Goal: Information Seeking & Learning: Check status

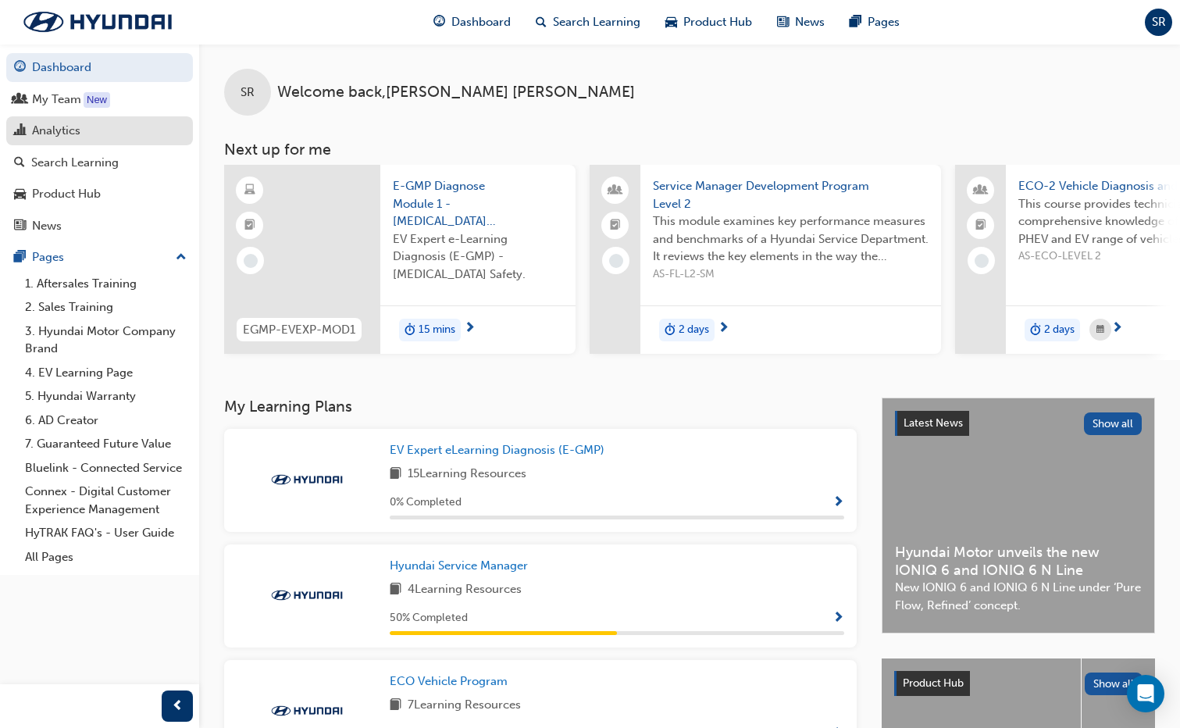
click at [57, 129] on div "Analytics" at bounding box center [56, 131] width 48 height 18
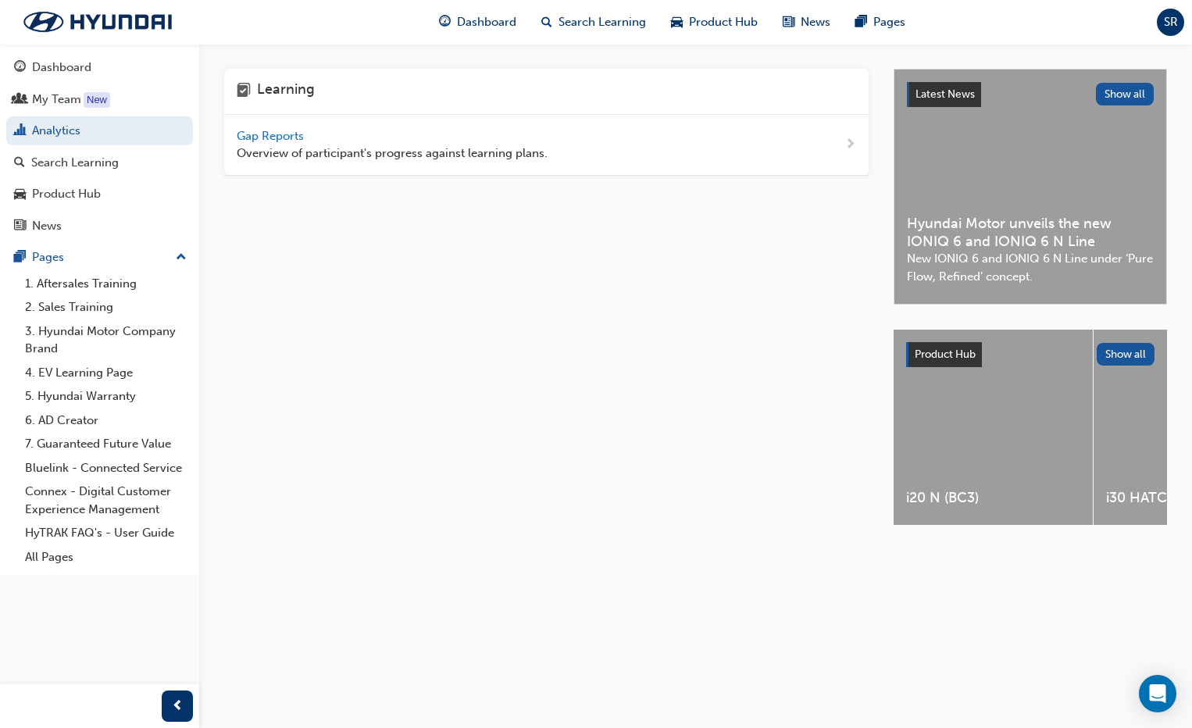
click at [266, 139] on span "Gap Reports" at bounding box center [272, 136] width 70 height 14
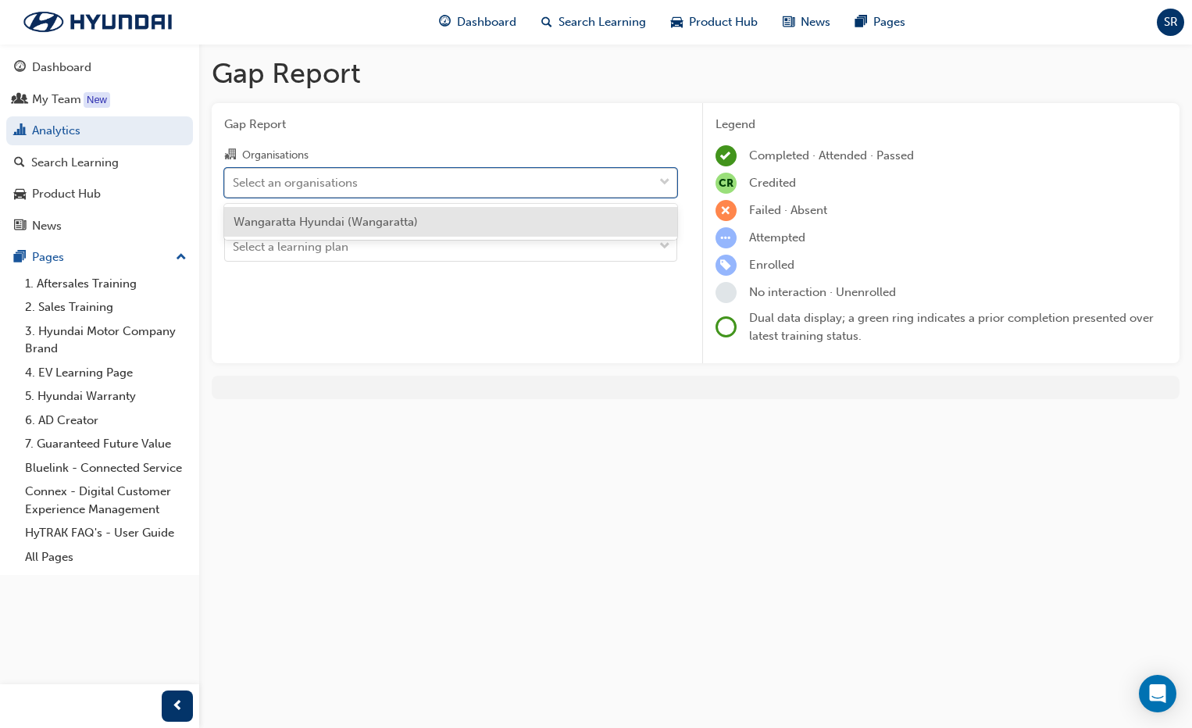
click at [301, 187] on div "Select an organisations" at bounding box center [295, 182] width 125 height 18
click at [234, 187] on input "Organisations option Wangaratta Hyundai (Wangaratta) focused, 1 of 1. 1 result …" at bounding box center [234, 181] width 2 height 13
click at [302, 220] on span "Wangaratta Hyundai (Wangaratta)" at bounding box center [326, 222] width 184 height 14
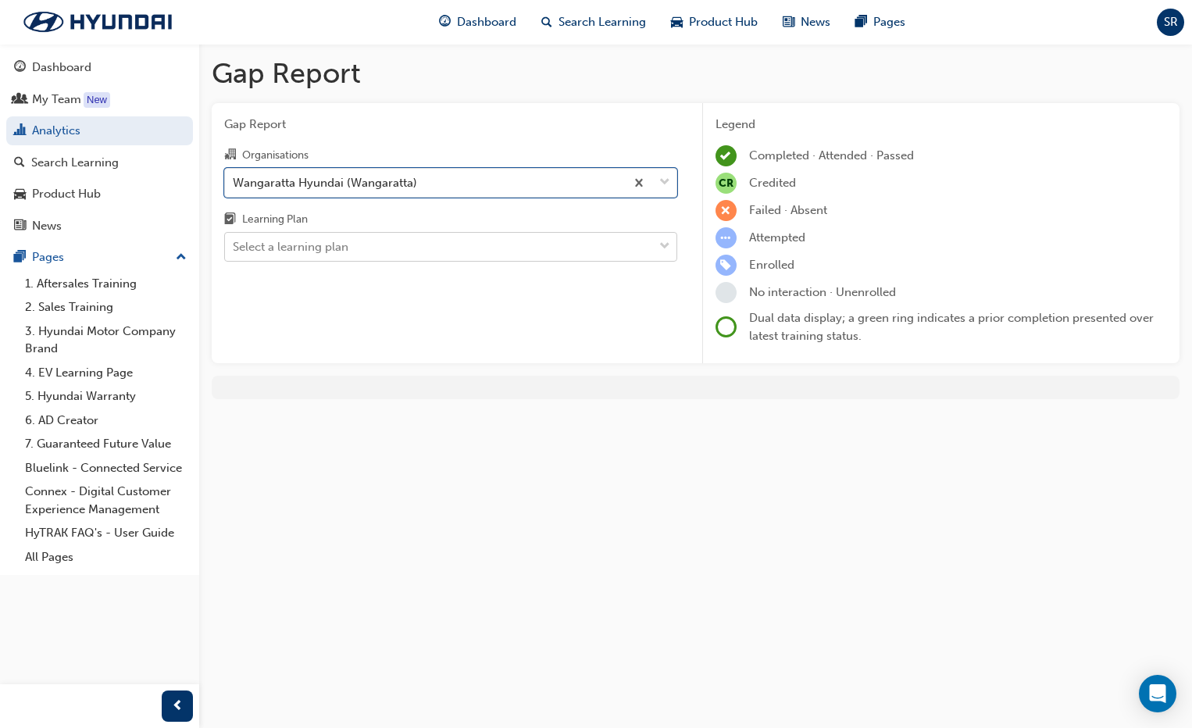
click at [302, 247] on div "Select a learning plan" at bounding box center [291, 247] width 116 height 18
click at [234, 247] on input "Learning Plan Select a learning plan" at bounding box center [234, 246] width 2 height 13
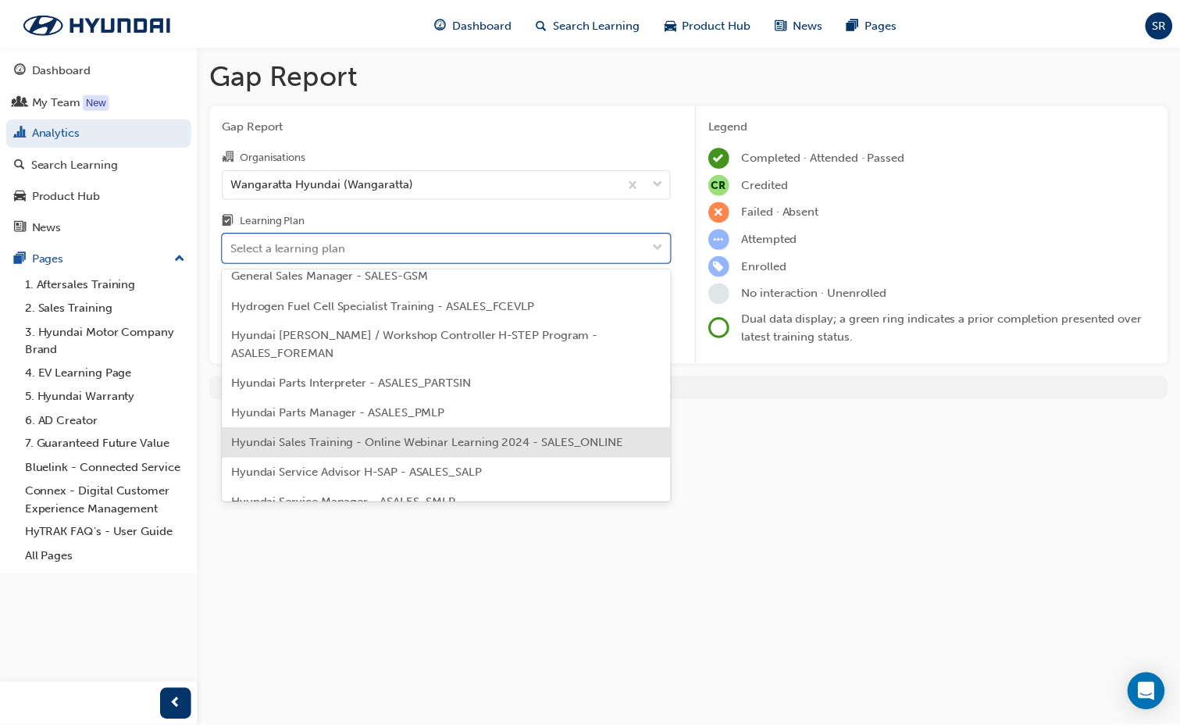
scroll to position [391, 0]
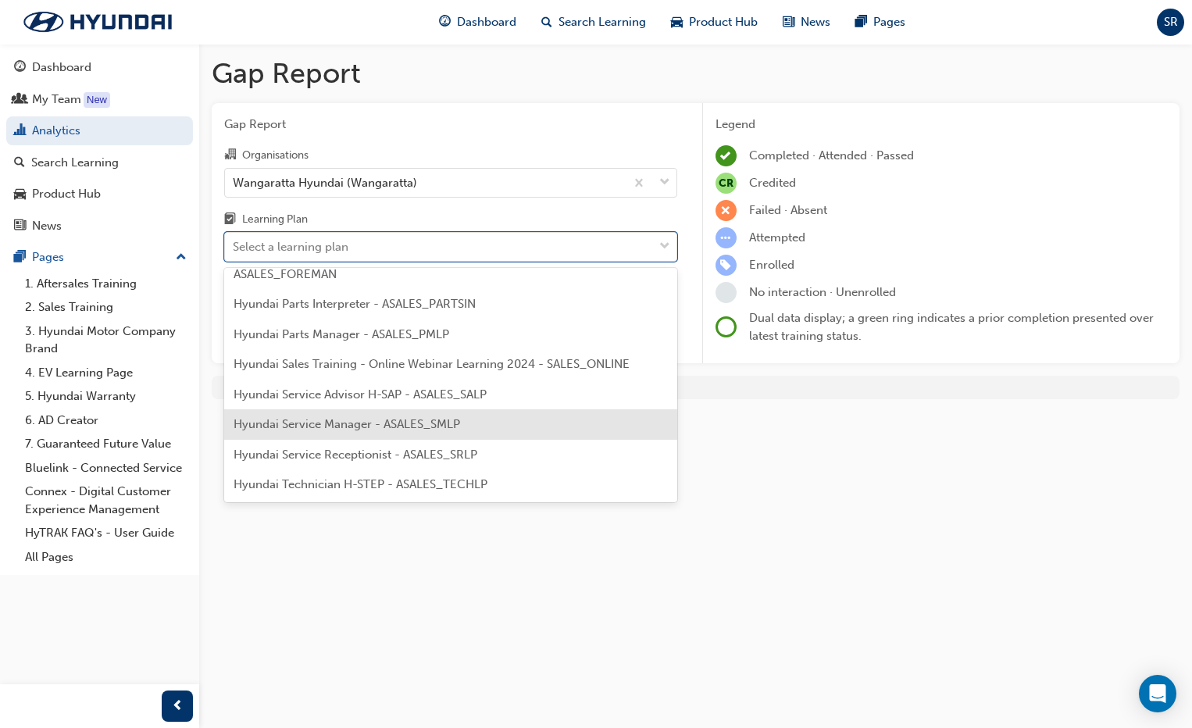
click at [328, 425] on span "Hyundai Service Manager - ASALES_SMLP" at bounding box center [347, 424] width 227 height 14
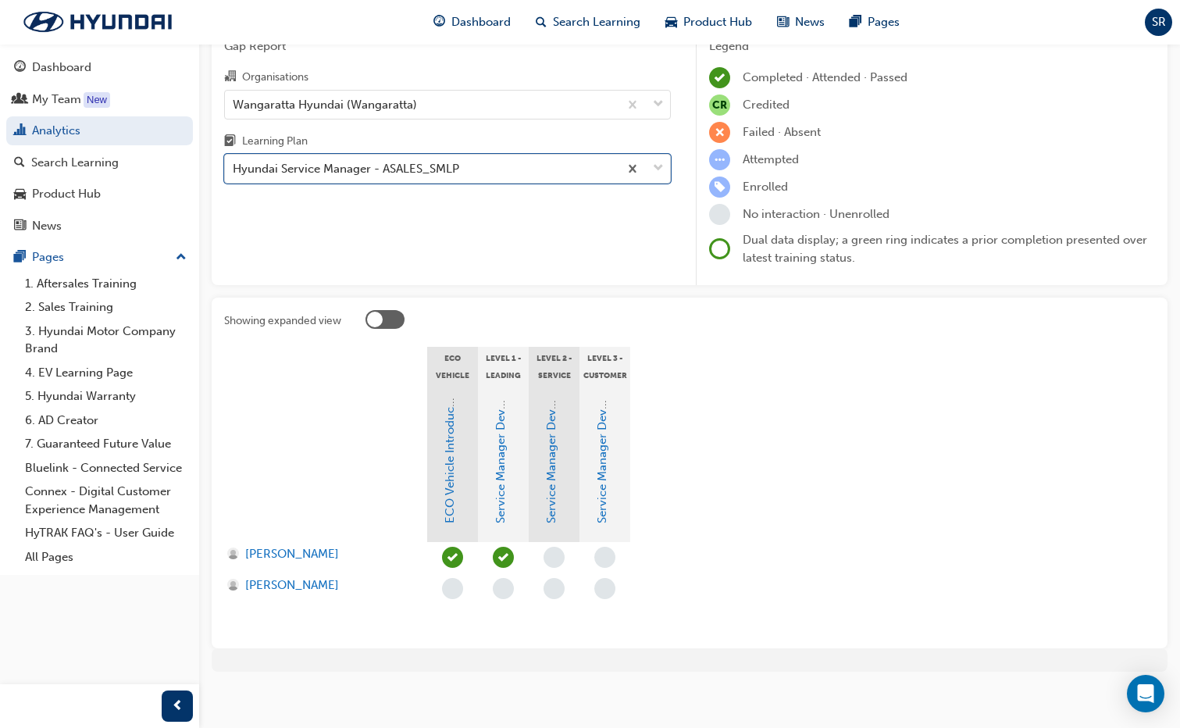
scroll to position [86, 0]
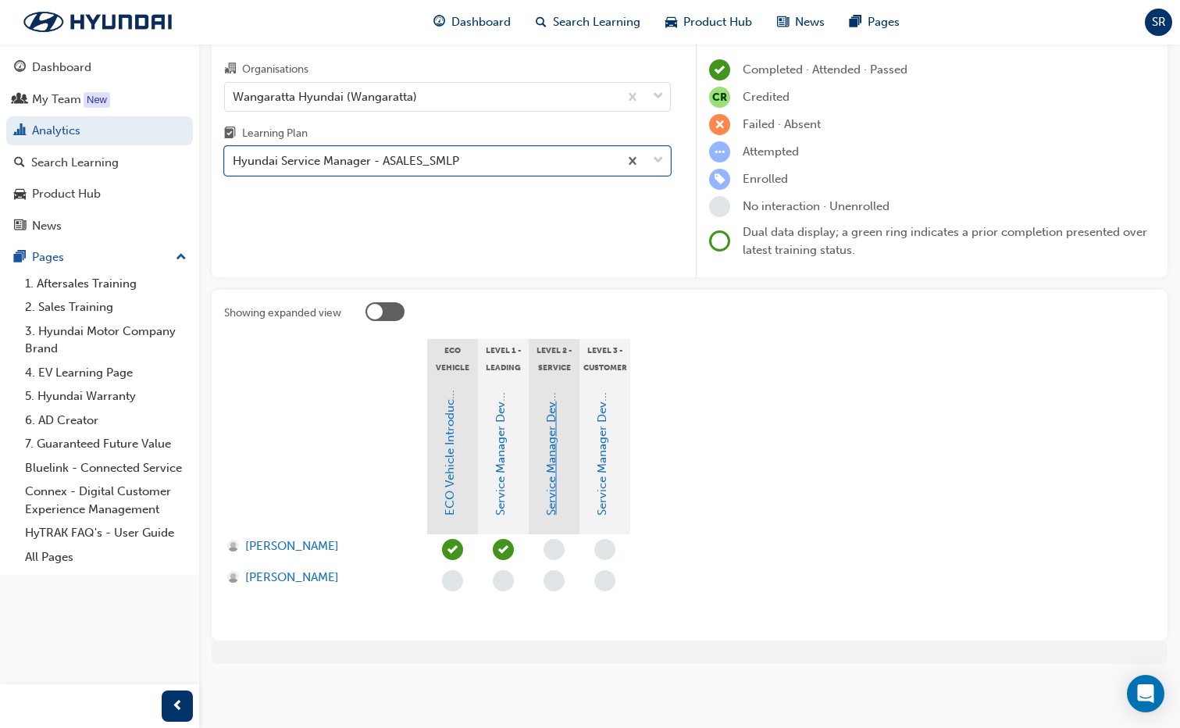
click at [551, 474] on link "Service Manager Development Program Level 2" at bounding box center [551, 387] width 14 height 258
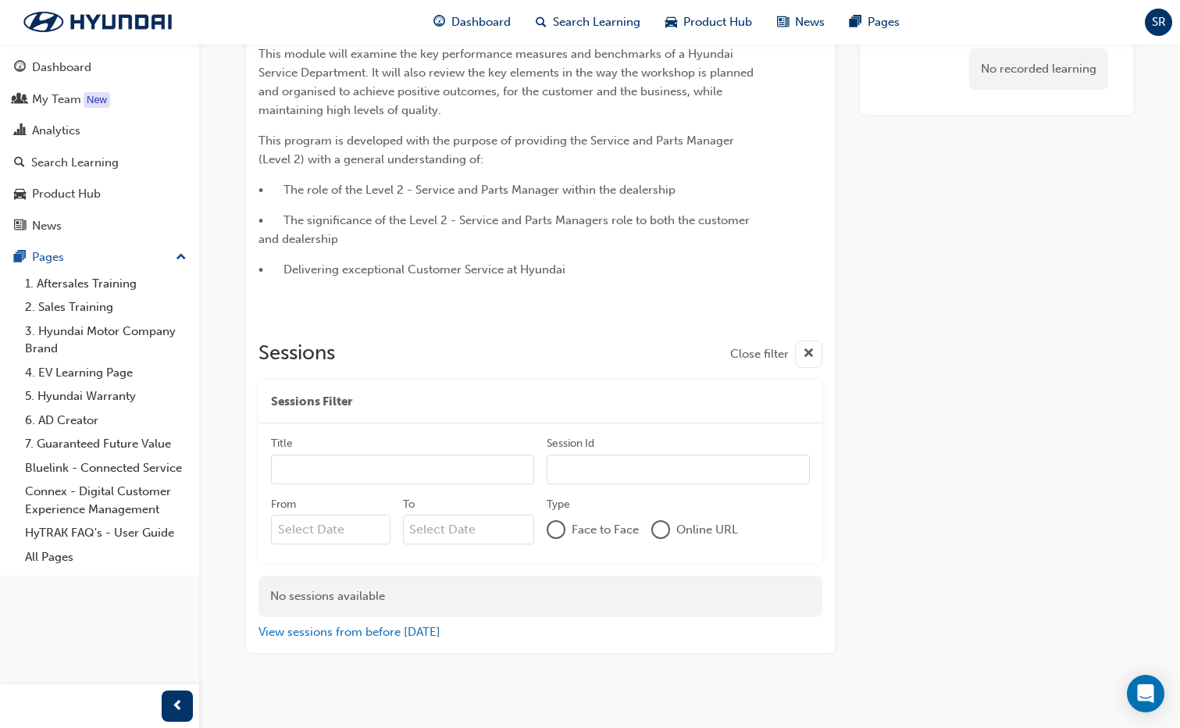
scroll to position [300, 0]
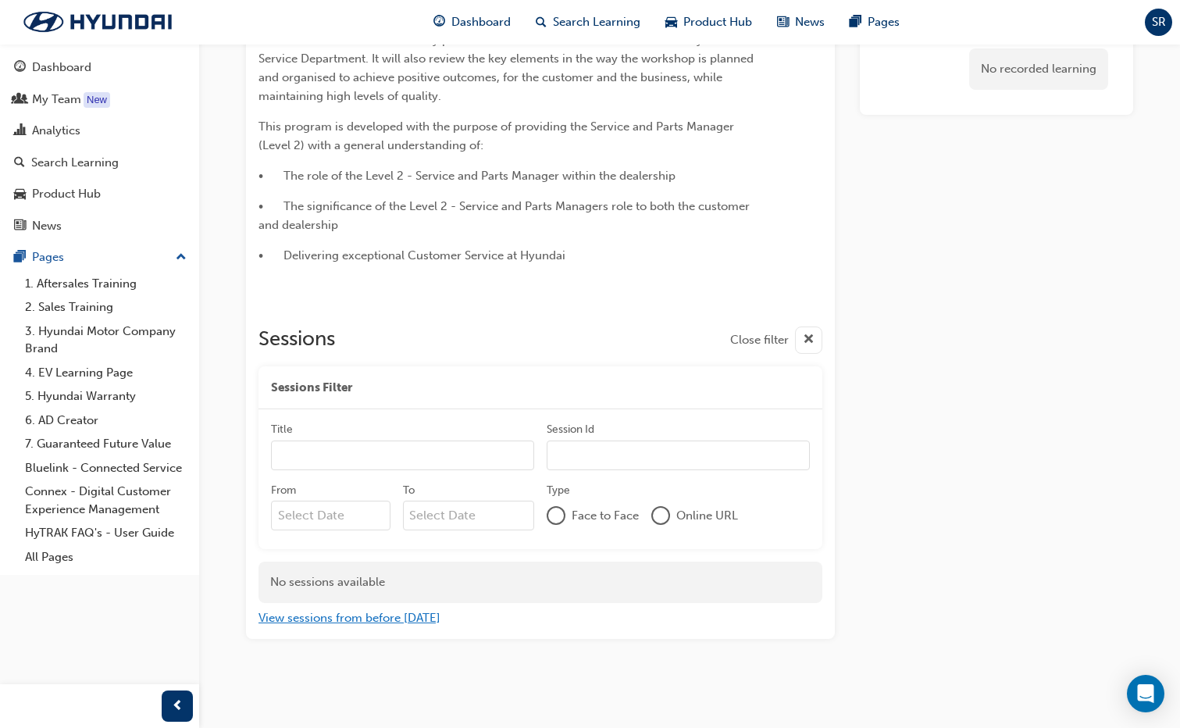
click at [356, 621] on button "View sessions from before today" at bounding box center [350, 618] width 182 height 18
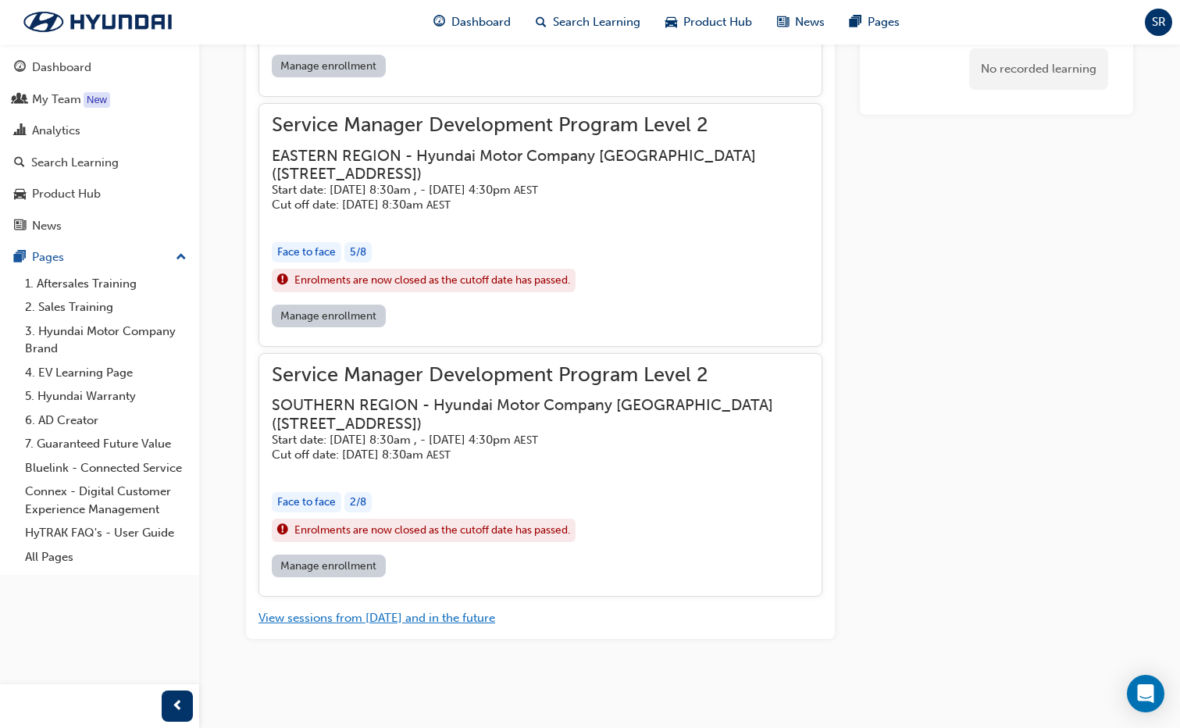
scroll to position [3041, 0]
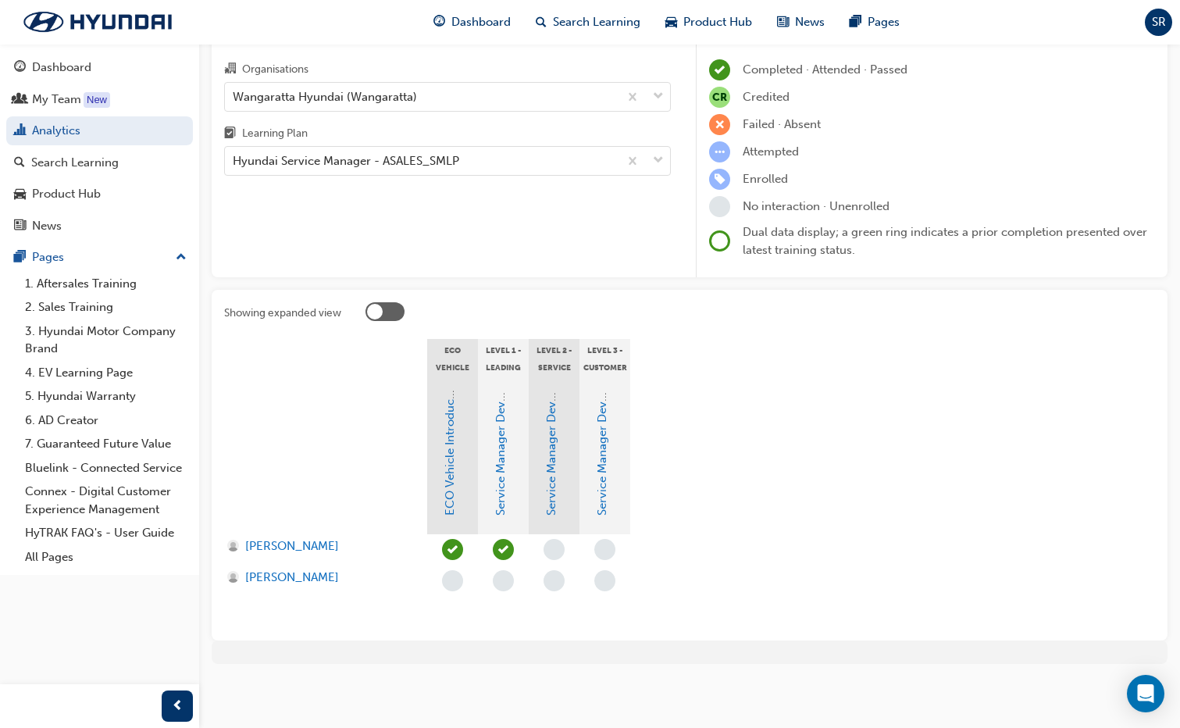
scroll to position [86, 0]
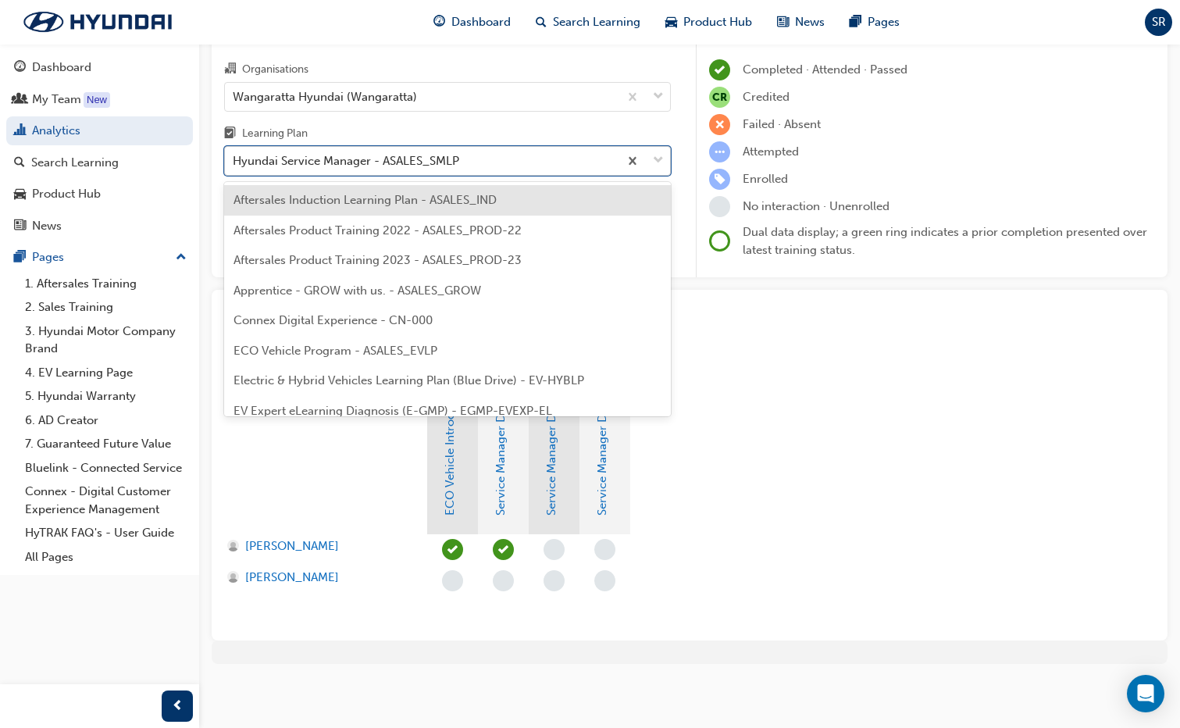
click at [503, 162] on div "Hyundai Service Manager - ASALES_SMLP" at bounding box center [422, 161] width 394 height 27
click at [234, 162] on input "Learning Plan option Aftersales Induction Learning Plan - ASALES_IND focused, 1…" at bounding box center [234, 160] width 2 height 13
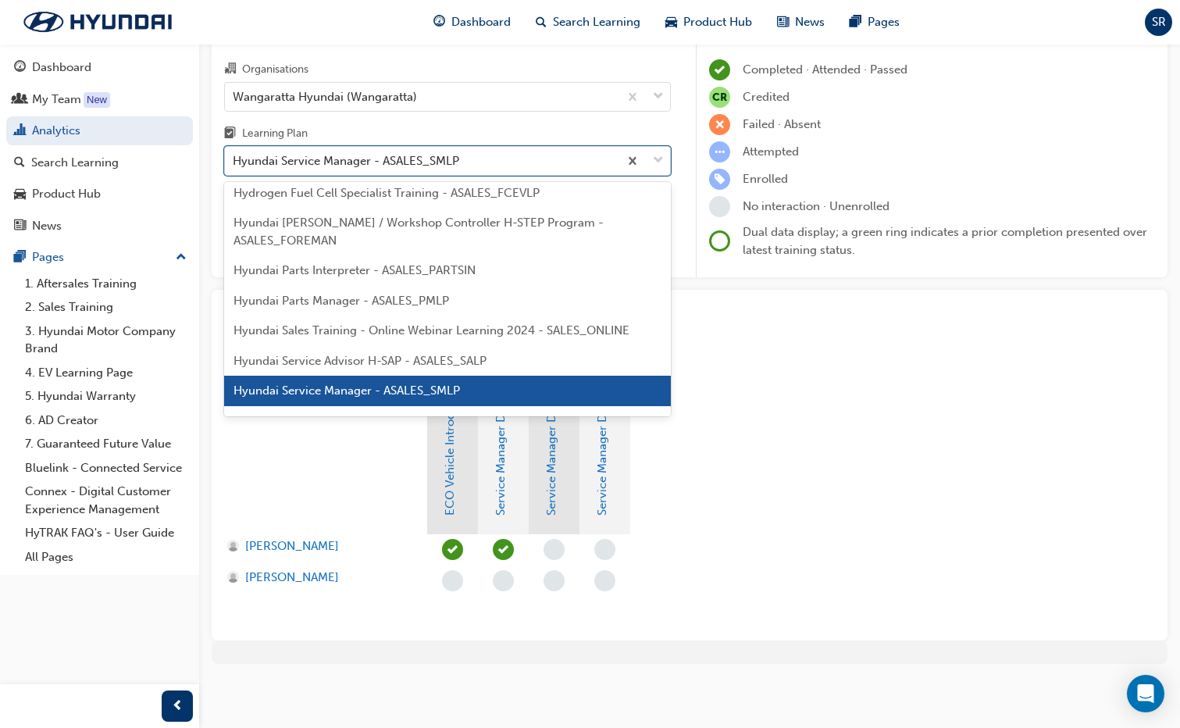
click at [345, 358] on span "Hyundai Service Advisor H-SAP - ASALES_SALP" at bounding box center [360, 361] width 253 height 14
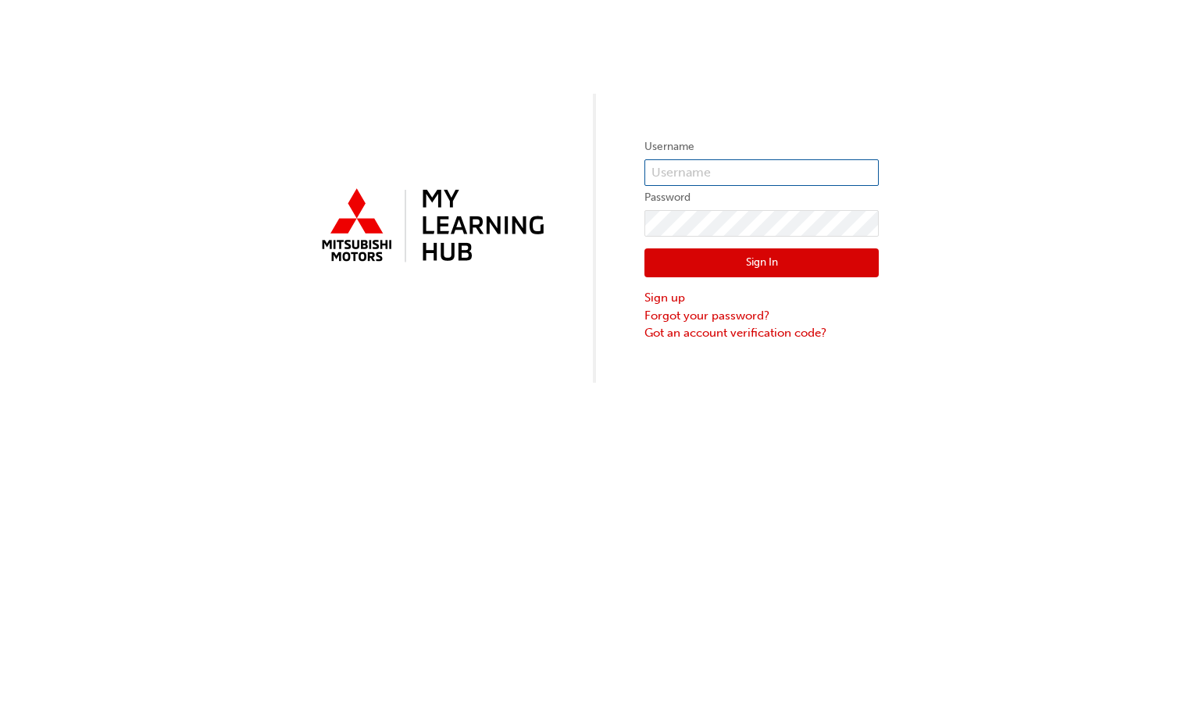
click at [667, 178] on input "text" at bounding box center [761, 172] width 234 height 27
type input "scott.roberts@wangmotors.com.au"
click button "Sign In" at bounding box center [761, 263] width 234 height 30
